Goal: Complete application form

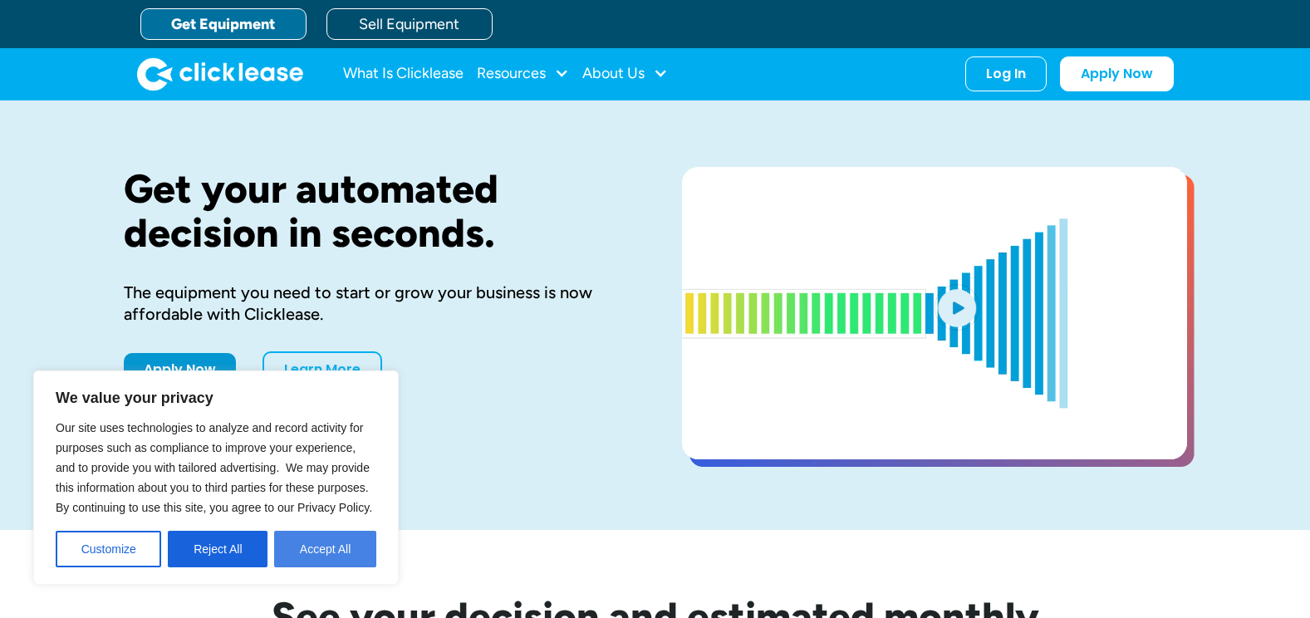
click at [312, 543] on button "Accept All" at bounding box center [325, 549] width 102 height 37
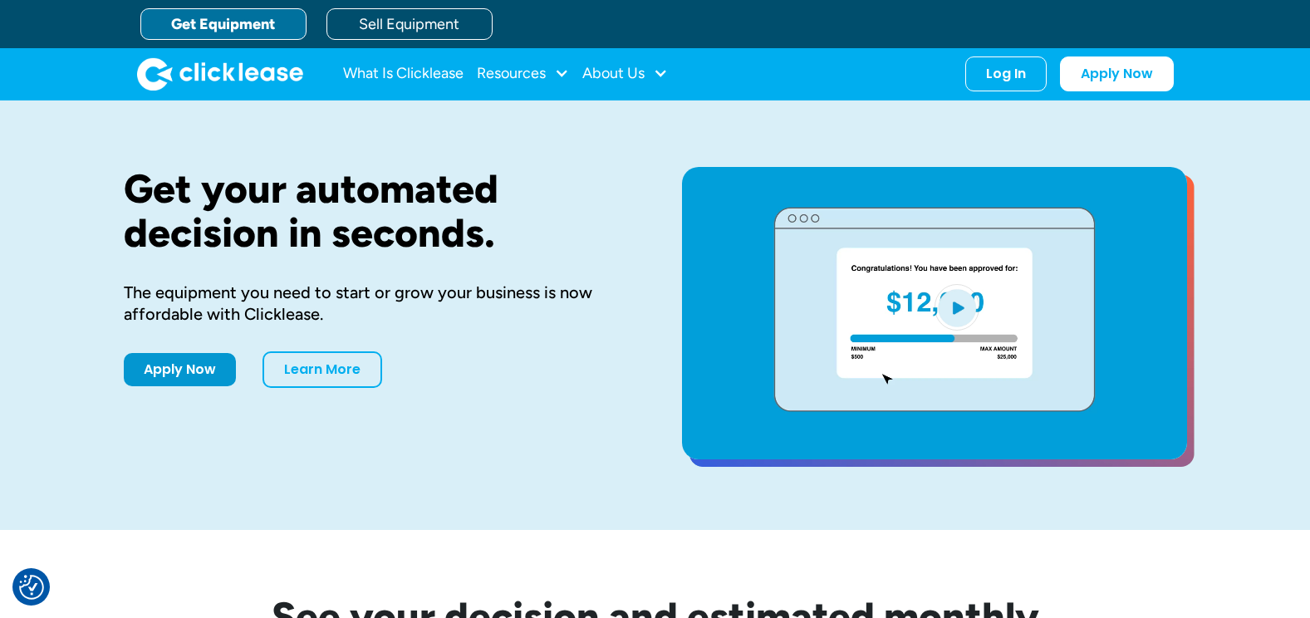
click at [463, 444] on div "Get your automated decision in seconds. The equipment you need to start or grow…" at bounding box center [376, 315] width 505 height 297
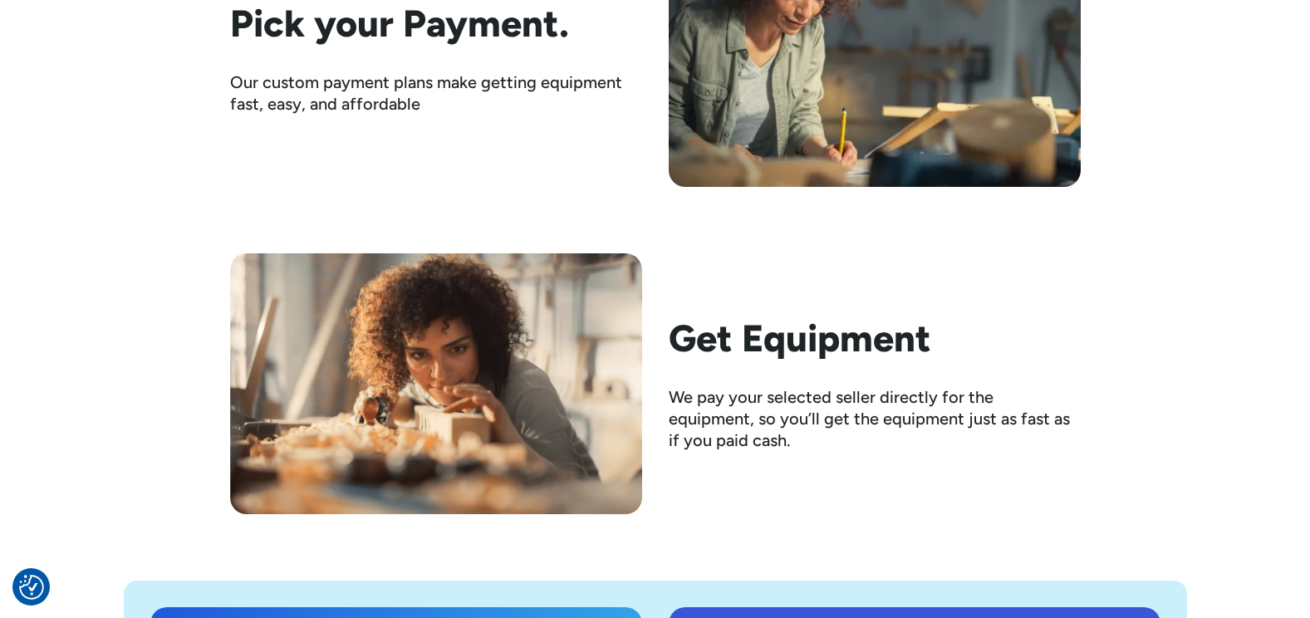
scroll to position [2758, 0]
